Goal: Information Seeking & Learning: Find specific page/section

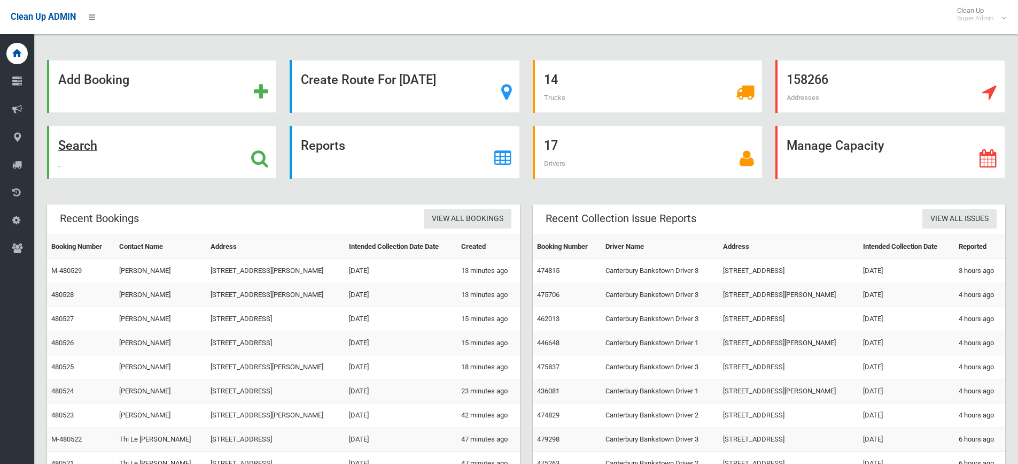
click at [71, 149] on strong "Search" at bounding box center [77, 145] width 39 height 15
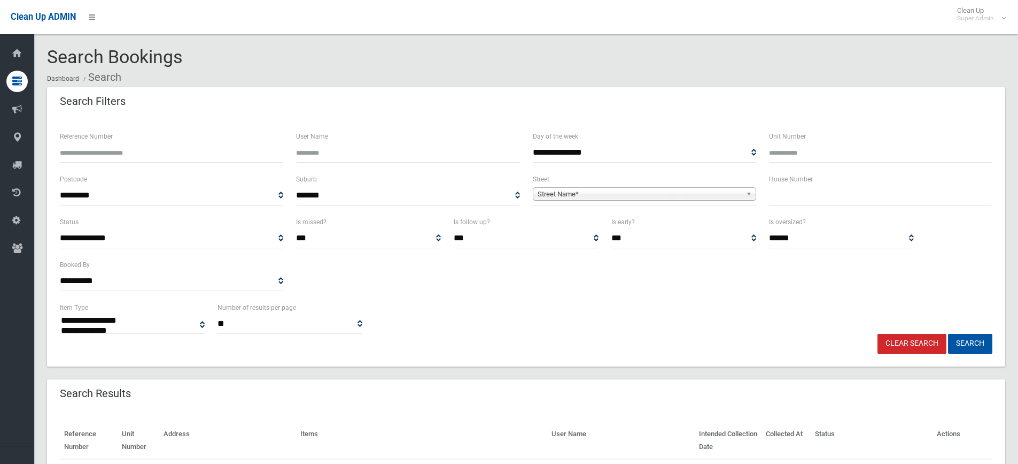
select select
click at [96, 151] on input "Reference Number" at bounding box center [171, 153] width 223 height 20
type input "******"
click at [948, 334] on button "Search" at bounding box center [970, 344] width 44 height 20
select select
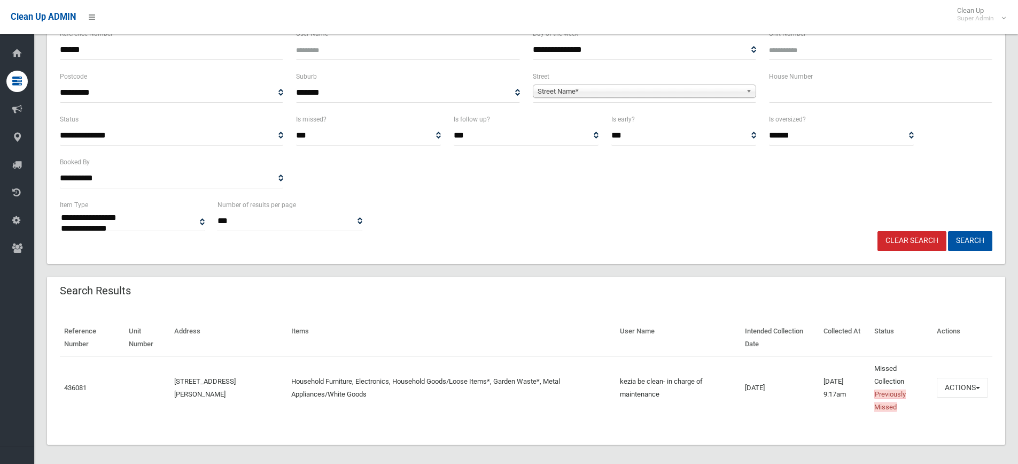
scroll to position [109, 0]
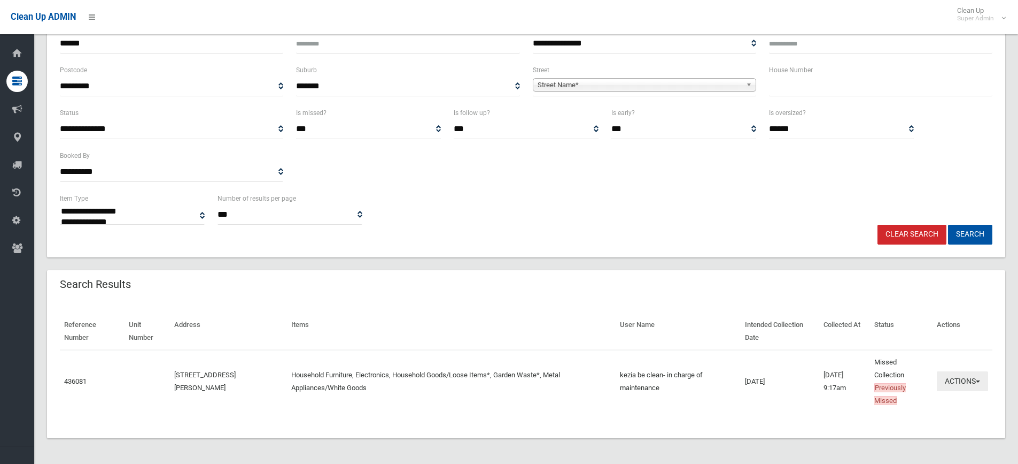
click at [948, 387] on button "Actions" at bounding box center [962, 381] width 51 height 20
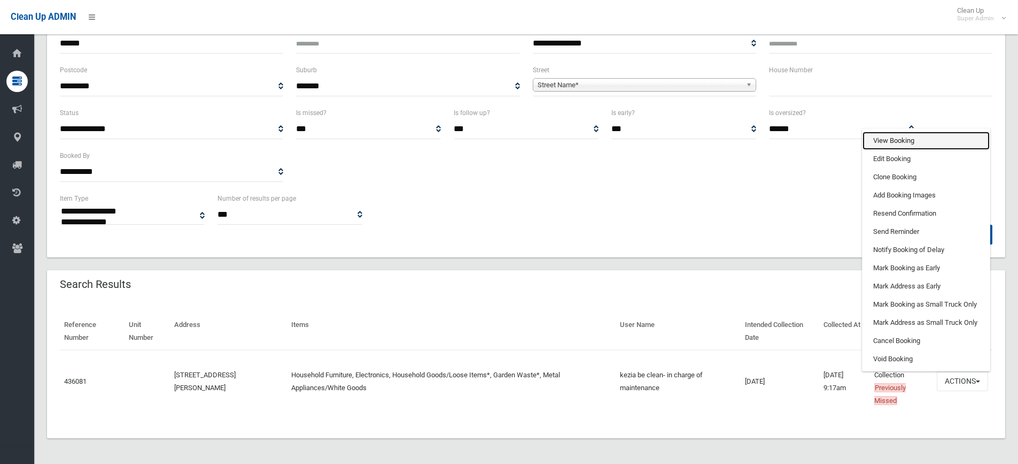
click at [898, 137] on link "View Booking" at bounding box center [926, 141] width 127 height 18
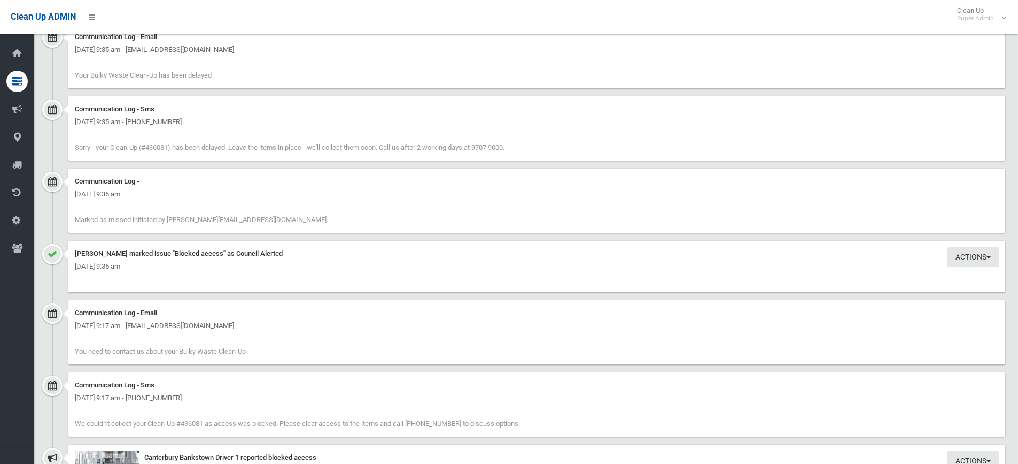
scroll to position [962, 0]
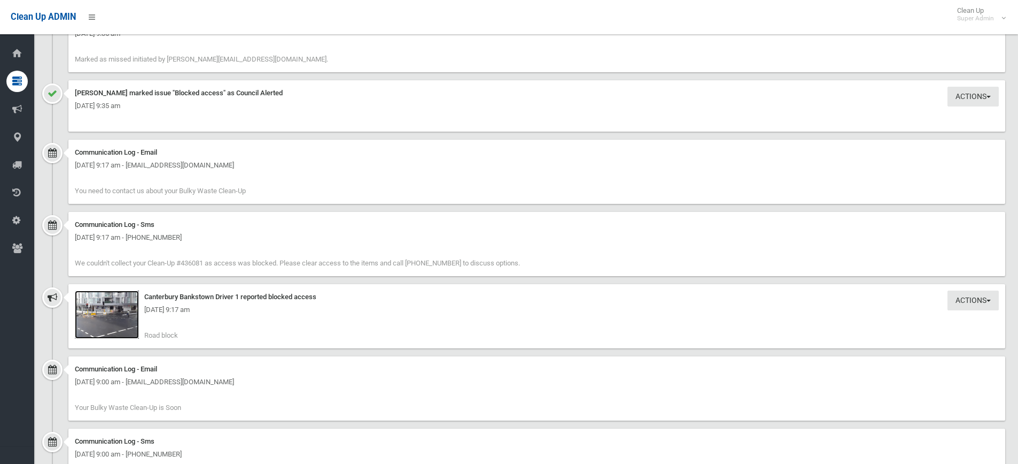
click at [112, 321] on img at bounding box center [107, 314] width 64 height 48
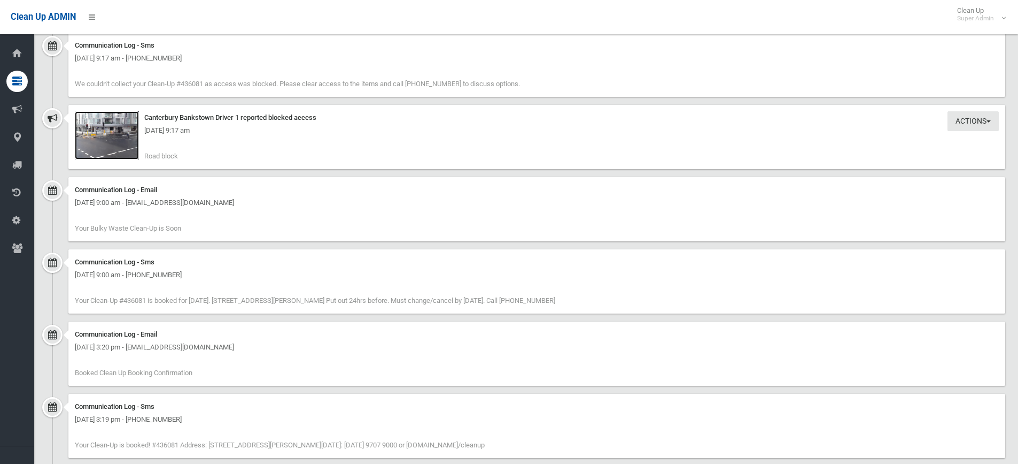
scroll to position [1123, 0]
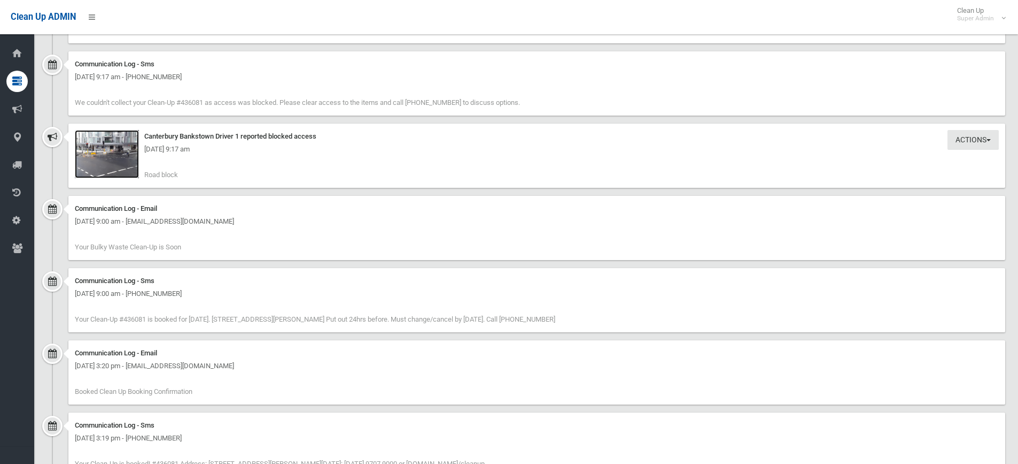
click at [105, 158] on img at bounding box center [107, 154] width 64 height 48
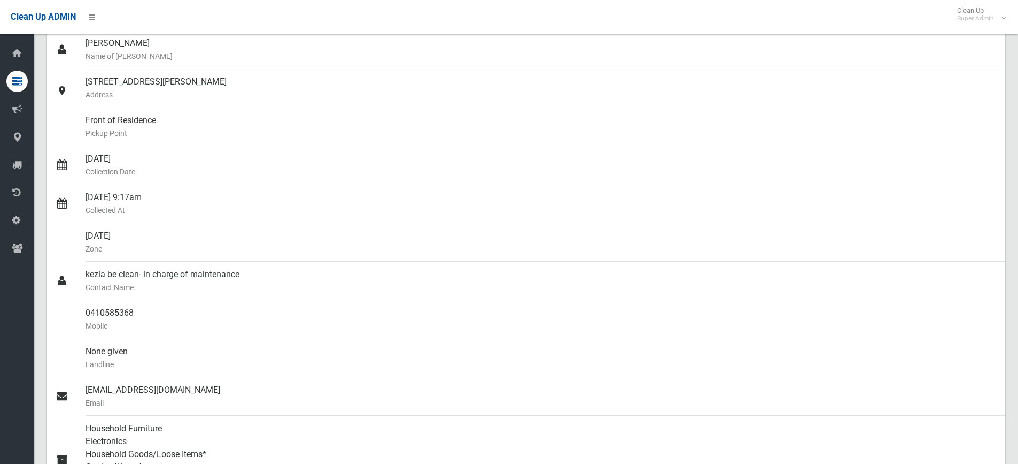
scroll to position [0, 0]
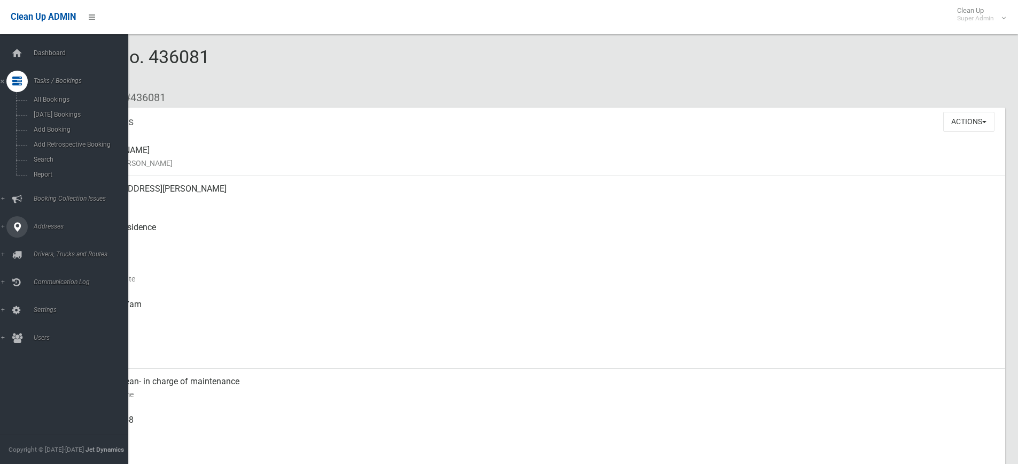
click at [54, 227] on span "Addresses" at bounding box center [83, 225] width 106 height 7
click at [55, 152] on span "All Addresses" at bounding box center [78, 154] width 97 height 7
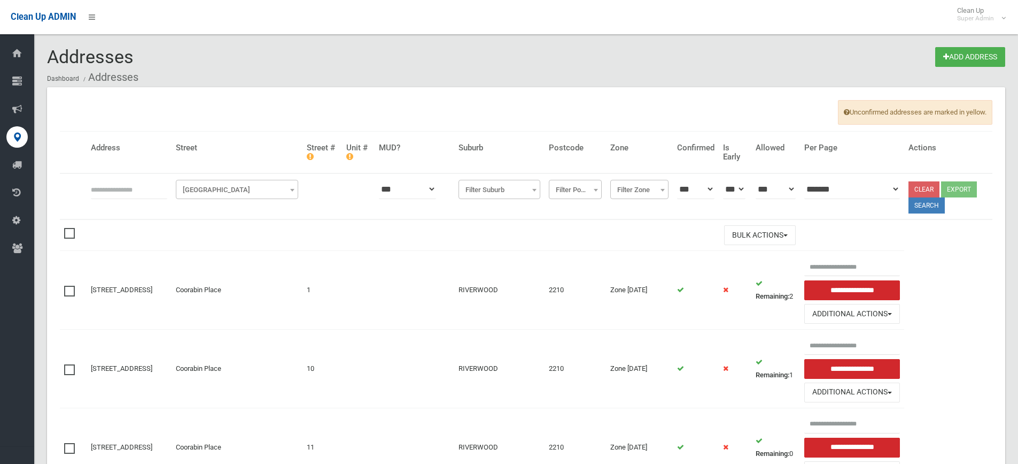
click at [122, 189] on input "text" at bounding box center [129, 189] width 76 height 20
click at [106, 192] on input "text" at bounding box center [129, 189] width 76 height 20
paste input "**********"
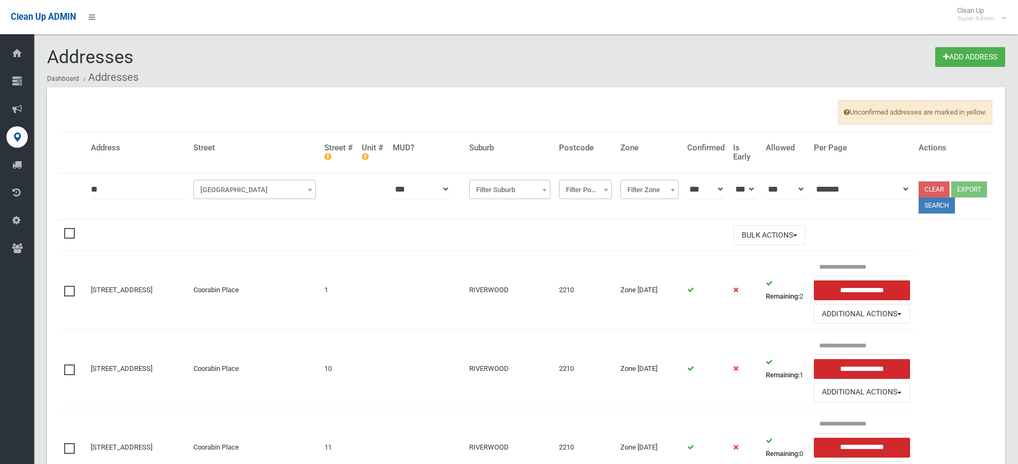
type input "*"
click at [104, 195] on input "text" at bounding box center [138, 189] width 94 height 20
paste input "**********"
type input "**********"
click button at bounding box center [0, 0] width 0 height 0
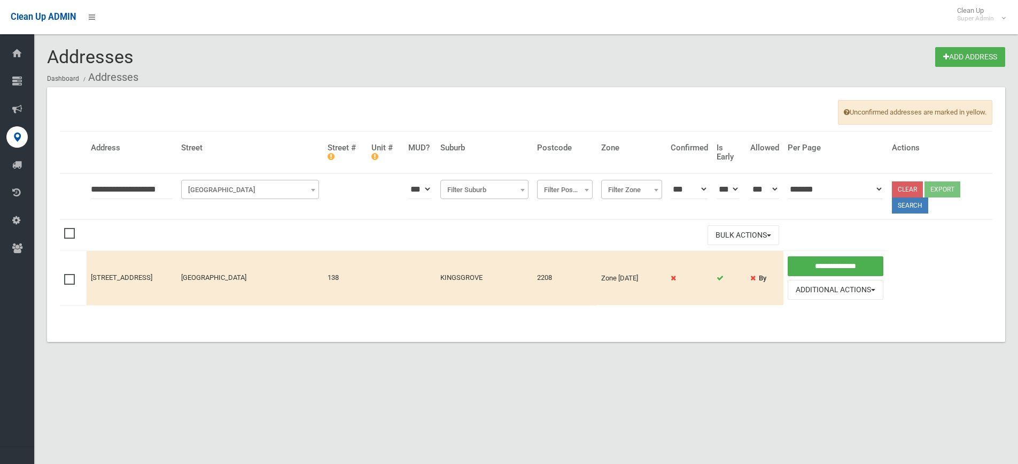
drag, startPoint x: 93, startPoint y: 264, endPoint x: 156, endPoint y: 294, distance: 69.6
click at [156, 294] on td "138 Moorefields Road, KINGSGROVE NSW 2208" at bounding box center [132, 278] width 90 height 54
click at [177, 291] on td "138 Moorefields Road, KINGSGROVE NSW 2208" at bounding box center [132, 278] width 90 height 54
click at [130, 273] on link "138 Moorefields Road, KINGSGROVE NSW 2208" at bounding box center [121, 277] width 61 height 8
click at [129, 281] on link "138 Moorefields Road, KINGSGROVE NSW 2208" at bounding box center [121, 277] width 61 height 8
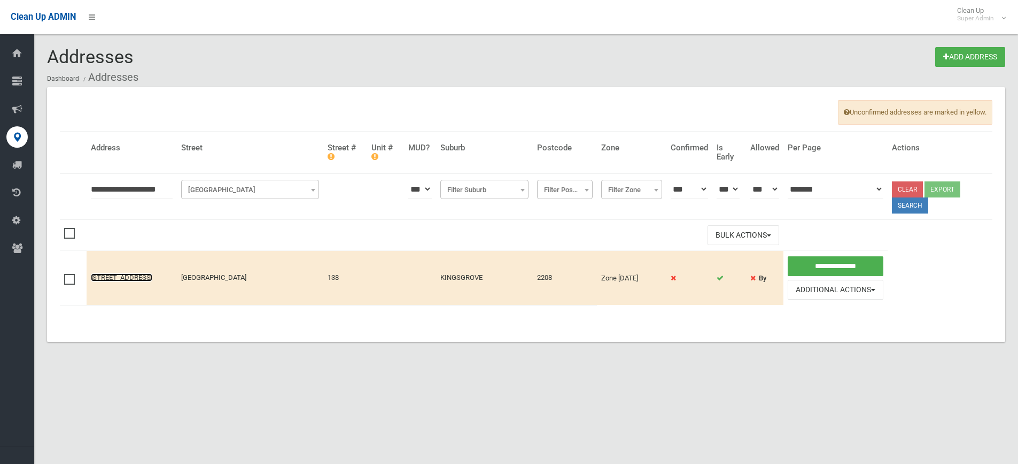
click at [117, 273] on link "138 Moorefields Road, KINGSGROVE NSW 2208" at bounding box center [121, 277] width 61 height 8
drag, startPoint x: 106, startPoint y: 264, endPoint x: 135, endPoint y: 295, distance: 42.0
click at [135, 295] on td "138 Moorefields Road, KINGSGROVE NSW 2208" at bounding box center [132, 278] width 90 height 54
drag, startPoint x: 85, startPoint y: 264, endPoint x: 91, endPoint y: 266, distance: 6.8
click at [91, 266] on tr "**********" at bounding box center [526, 278] width 933 height 54
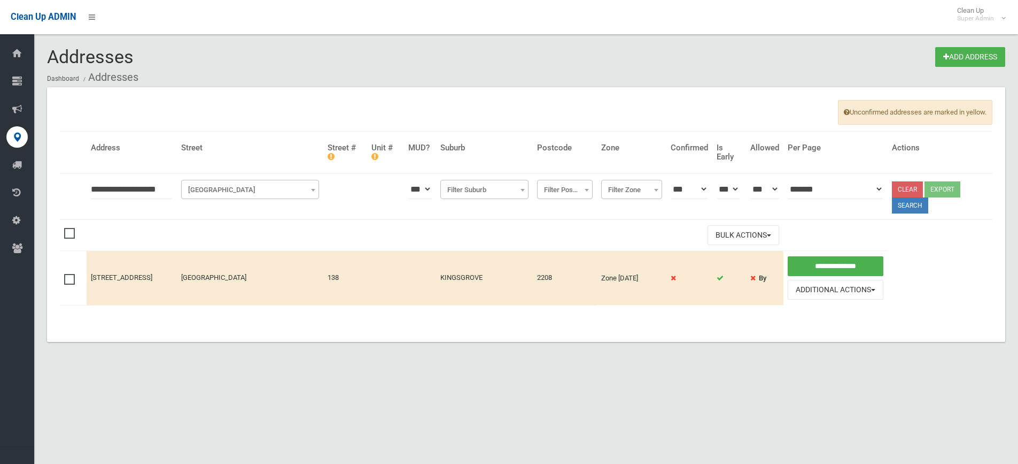
drag, startPoint x: 137, startPoint y: 276, endPoint x: 116, endPoint y: 273, distance: 21.7
click at [136, 276] on td "138 Moorefields Road, KINGSGROVE NSW 2208" at bounding box center [132, 278] width 90 height 54
drag, startPoint x: 95, startPoint y: 264, endPoint x: 121, endPoint y: 286, distance: 34.6
click at [121, 286] on td "138 Moorefields Road, KINGSGROVE NSW 2208" at bounding box center [132, 278] width 90 height 54
click at [90, 259] on td "138 Moorefields Road, KINGSGROVE NSW 2208" at bounding box center [132, 278] width 90 height 54
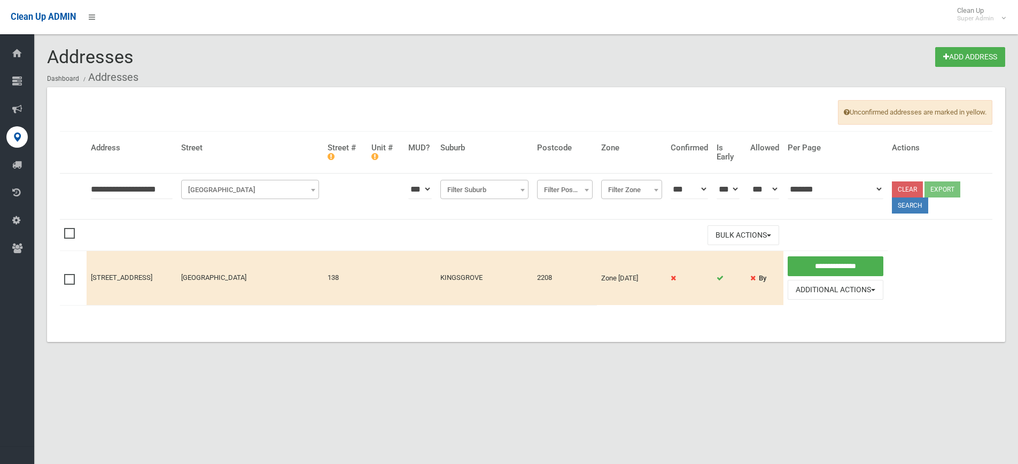
drag, startPoint x: 89, startPoint y: 261, endPoint x: 133, endPoint y: 289, distance: 52.4
click at [133, 289] on td "138 Moorefields Road, KINGSGROVE NSW 2208" at bounding box center [132, 278] width 90 height 54
copy link "138 Moorefields Road, KINGSGROVE"
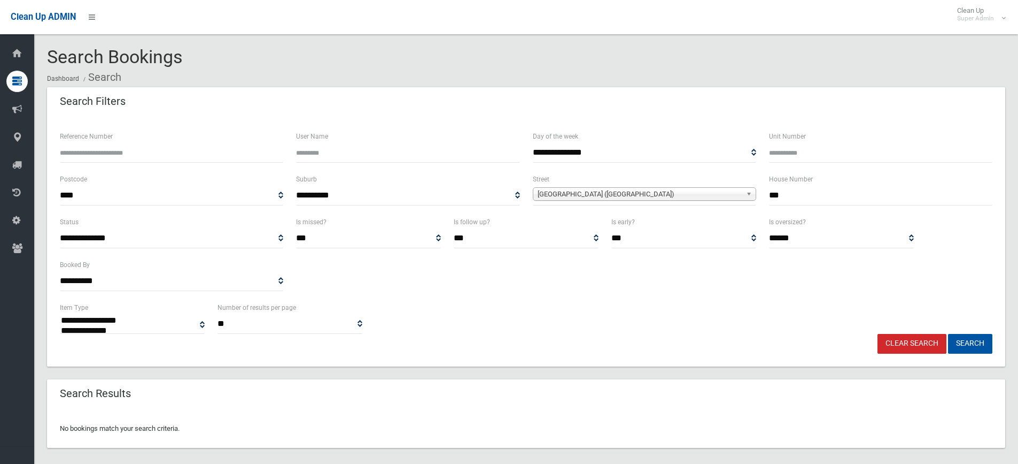
select select
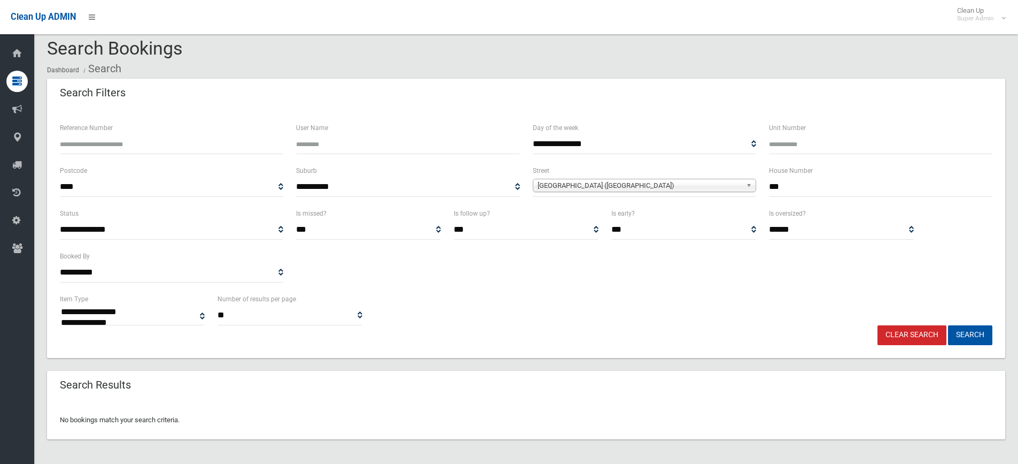
scroll to position [13, 0]
